Goal: Navigation & Orientation: Find specific page/section

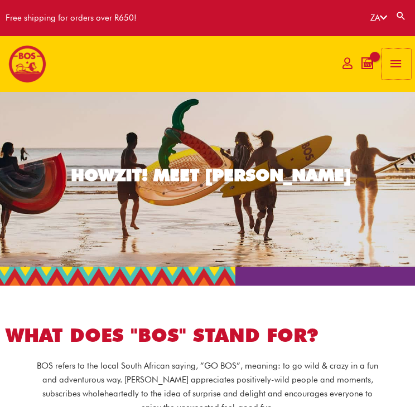
click at [398, 64] on span "button" at bounding box center [395, 64] width 15 height 30
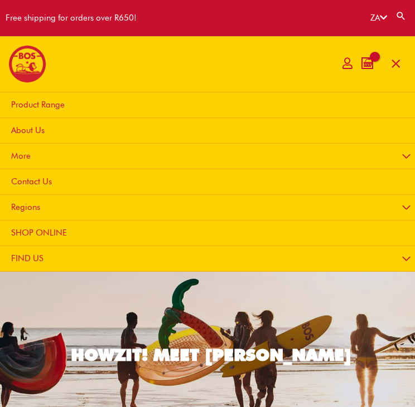
click at [27, 128] on span "About Us" at bounding box center [27, 130] width 33 height 10
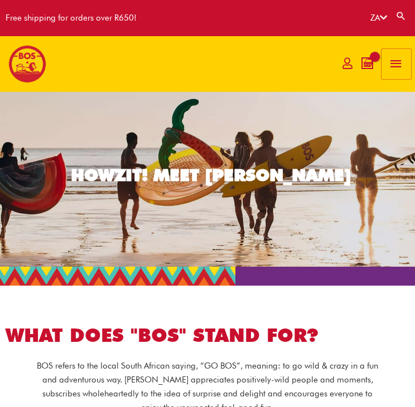
click at [392, 59] on span "button" at bounding box center [395, 64] width 15 height 30
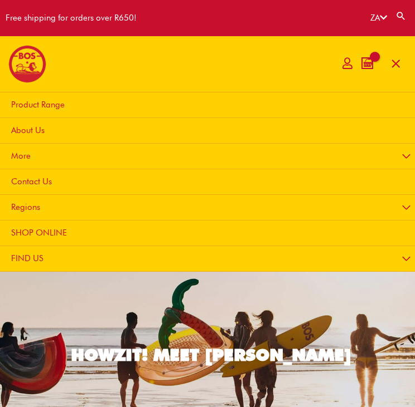
click at [28, 51] on img at bounding box center [27, 64] width 38 height 38
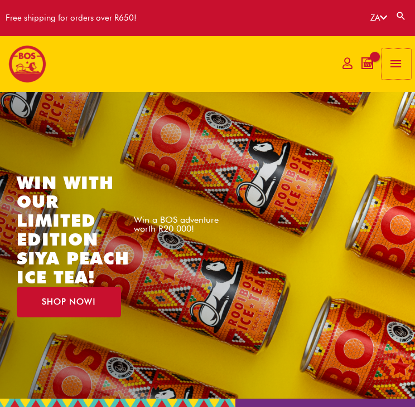
click at [400, 62] on span "button" at bounding box center [395, 64] width 15 height 30
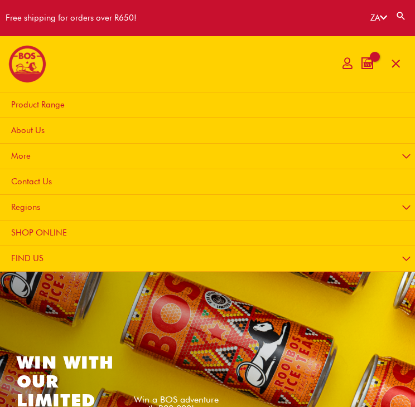
click at [27, 129] on span "About Us" at bounding box center [27, 130] width 33 height 10
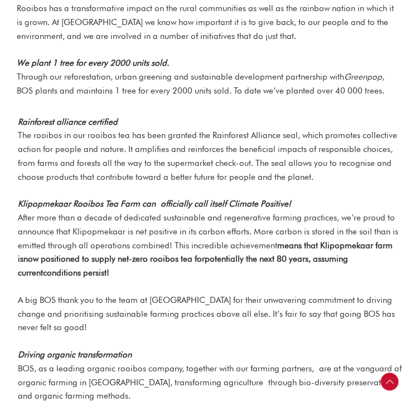
scroll to position [1905, 0]
